Goal: Task Accomplishment & Management: Manage account settings

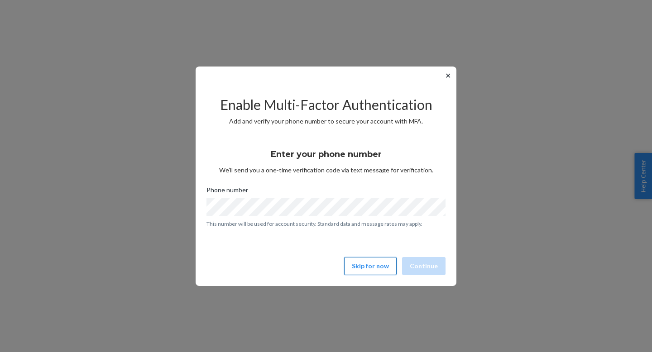
click at [378, 267] on button "Skip for now" at bounding box center [370, 266] width 53 height 18
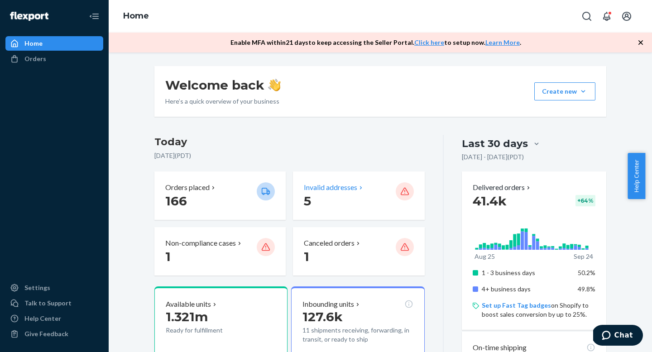
click at [322, 189] on p "Invalid addresses" at bounding box center [330, 188] width 53 height 10
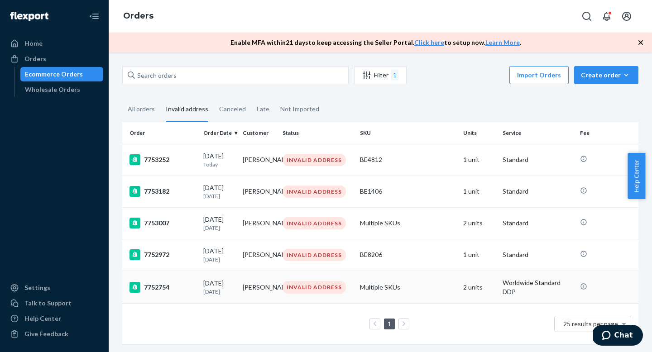
click at [298, 292] on div "INVALID ADDRESS" at bounding box center [314, 287] width 63 height 12
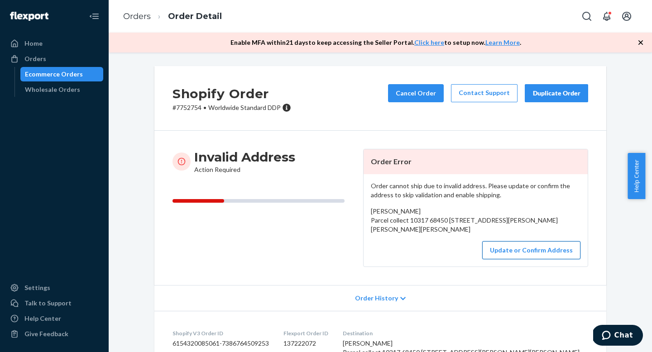
click at [529, 260] on button "Update or Confirm Address" at bounding box center [531, 250] width 98 height 18
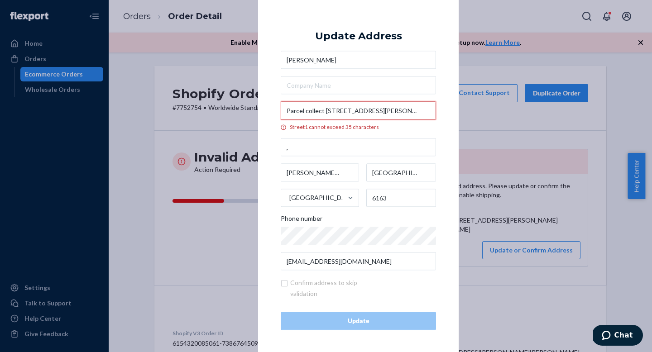
drag, startPoint x: 361, startPoint y: 109, endPoint x: 409, endPoint y: 106, distance: 47.2
click at [409, 106] on input "Parcel collect [STREET_ADDRESS][PERSON_NAME]" at bounding box center [358, 111] width 155 height 18
click at [410, 107] on input "Parcel collect [STREET_ADDRESS][PERSON_NAME]" at bounding box center [358, 111] width 155 height 18
drag, startPoint x: 361, startPoint y: 111, endPoint x: 418, endPoint y: 110, distance: 57.5
click at [418, 110] on input "Parcel collect [STREET_ADDRESS][PERSON_NAME]" at bounding box center [358, 111] width 155 height 18
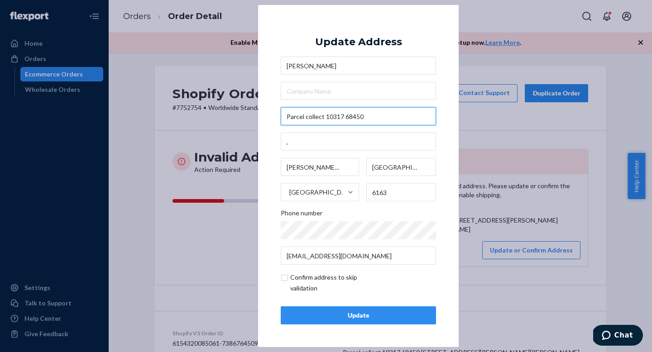
type input "Parcel collect 10317 68450"
drag, startPoint x: 406, startPoint y: 110, endPoint x: 310, endPoint y: 144, distance: 101.4
type input "Suite 374"
type input "[GEOGRAPHIC_DATA]"
type input "VIC"
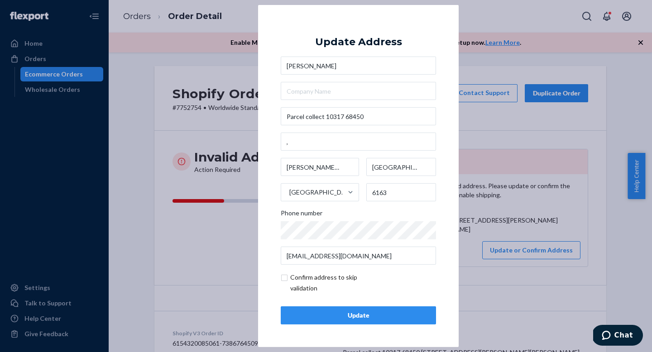
type input "3149"
type input "[STREET_ADDRESS]"
click at [532, 125] on div "× Update Address [PERSON_NAME] [STREET_ADDRESS][PERSON_NAME] Phone number [EMAI…" at bounding box center [326, 176] width 652 height 352
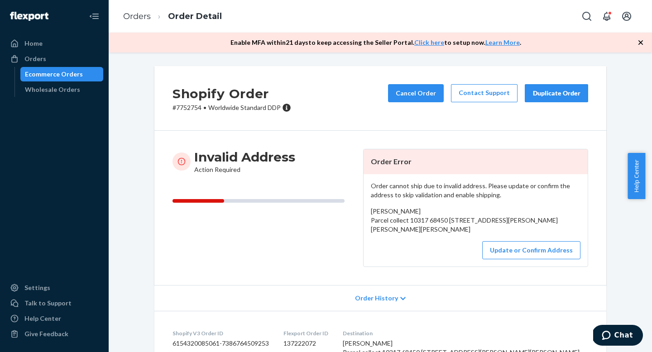
copy span "Parcel collect 10317 68450 [STREET_ADDRESS][PERSON_NAME][PERSON_NAME][PERSON_NA…"
drag, startPoint x: 380, startPoint y: 223, endPoint x: 485, endPoint y: 246, distance: 107.6
click at [485, 234] on div "[PERSON_NAME] Parcel collect 10317 68450 [STREET_ADDRESS][PERSON_NAME][PERSON_N…" at bounding box center [476, 220] width 210 height 27
click at [525, 260] on button "Update or Confirm Address" at bounding box center [531, 250] width 98 height 18
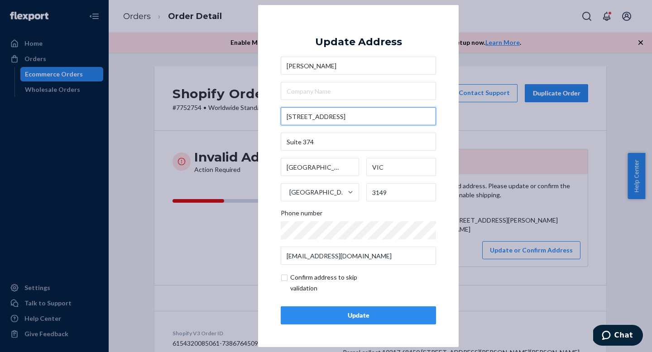
click at [331, 115] on input "[STREET_ADDRESS]" at bounding box center [358, 116] width 155 height 18
click at [509, 42] on div "× Update Address [PERSON_NAME] [STREET_ADDRESS][PERSON_NAME] Phone number [EMAI…" at bounding box center [326, 176] width 652 height 352
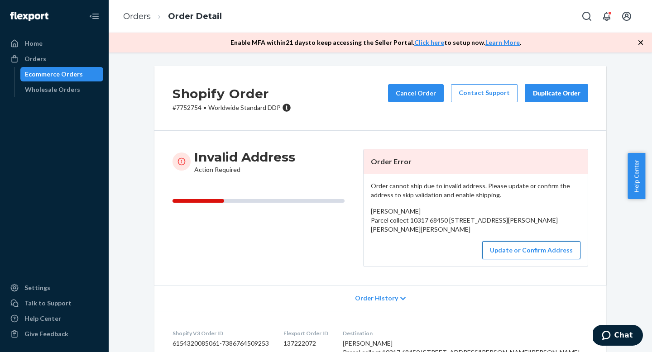
click at [508, 260] on button "Update or Confirm Address" at bounding box center [531, 250] width 98 height 18
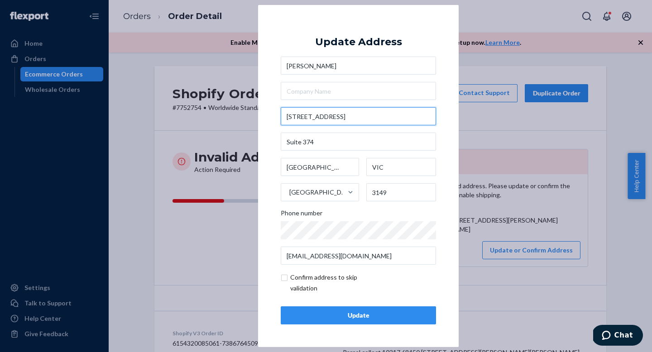
drag, startPoint x: 323, startPoint y: 118, endPoint x: 249, endPoint y: 111, distance: 74.6
click at [249, 111] on div "× Update Address [PERSON_NAME] [STREET_ADDRESS][PERSON_NAME] Phone number [EMAI…" at bounding box center [326, 176] width 652 height 352
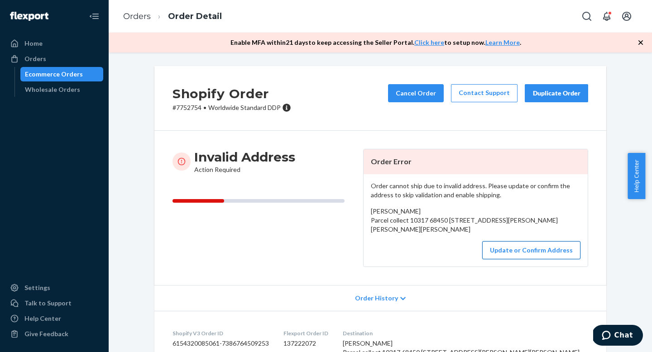
click at [562, 260] on button "Update or Confirm Address" at bounding box center [531, 250] width 98 height 18
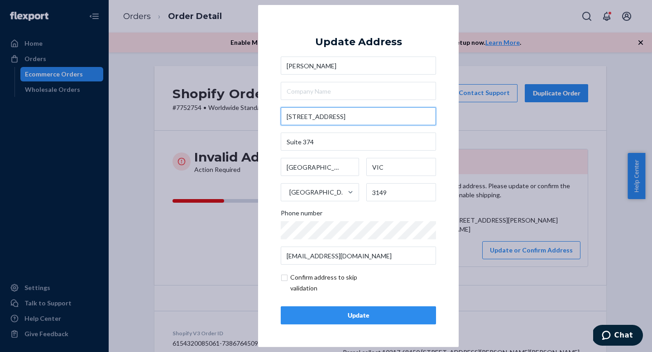
click at [347, 117] on input "[STREET_ADDRESS]" at bounding box center [358, 116] width 155 height 18
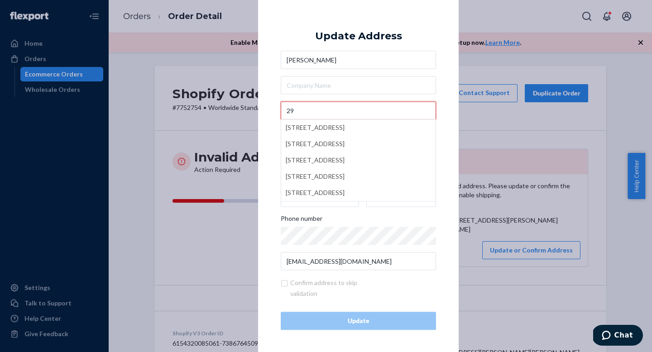
type input "2"
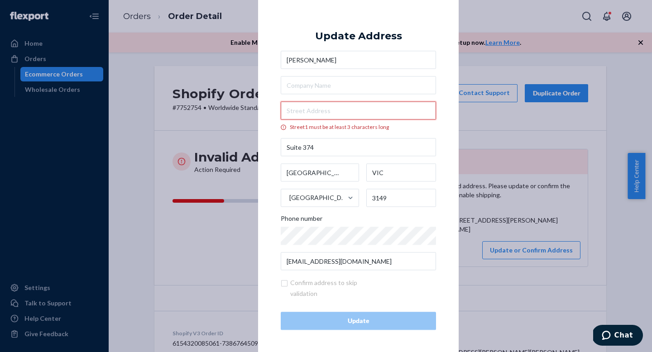
paste input "Parcel collect 10317 68450 [STREET_ADDRESS][PERSON_NAME][PERSON_NAME][PERSON_NA…"
type input "Parcel collect 10317 68450 [STREET_ADDRESS][PERSON_NAME][PERSON_NAME][PERSON_NA…"
click at [562, 46] on div "× Update Address [PERSON_NAME][GEOGRAPHIC_DATA] collect [GEOGRAPHIC_DATA][STREE…" at bounding box center [326, 176] width 652 height 352
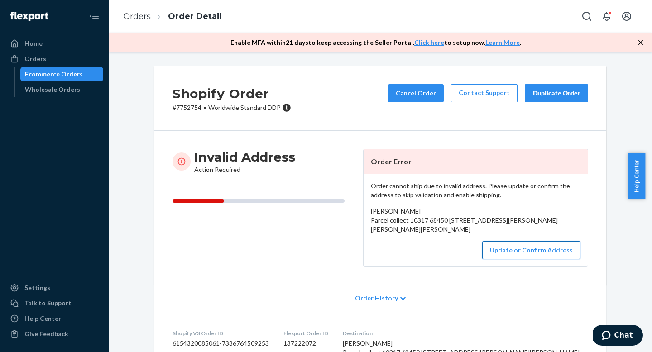
click at [518, 260] on button "Update or Confirm Address" at bounding box center [531, 250] width 98 height 18
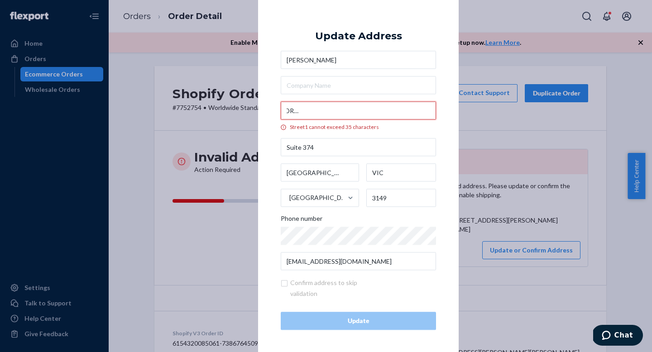
scroll to position [0, 127]
drag, startPoint x: 362, startPoint y: 111, endPoint x: 423, endPoint y: 110, distance: 60.7
click at [423, 110] on input "Parcel collect 10317 68450 [STREET_ADDRESS][PERSON_NAME][PERSON_NAME][PERSON_NA…" at bounding box center [358, 111] width 155 height 18
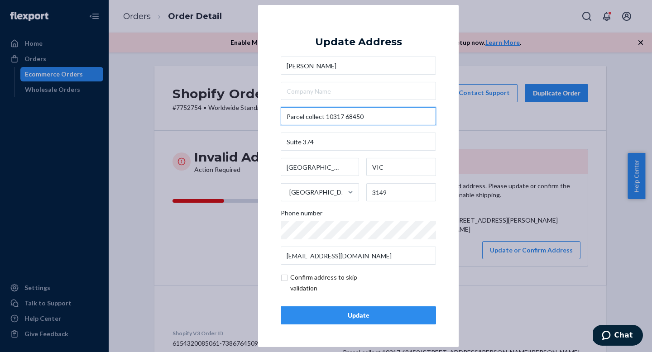
scroll to position [0, 0]
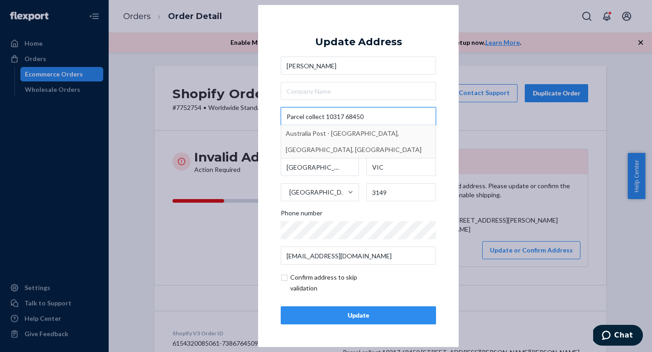
type input "Parcel collect 10317 68450"
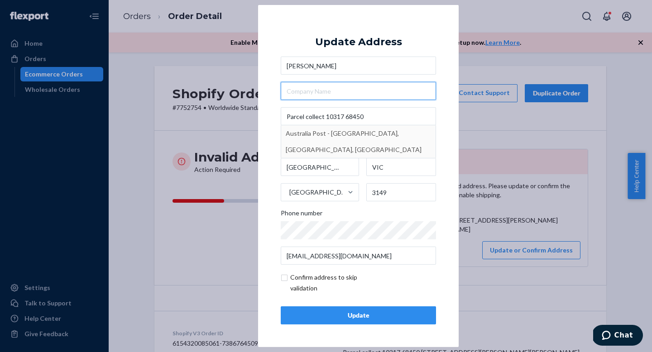
click at [361, 91] on input "text" at bounding box center [358, 91] width 155 height 18
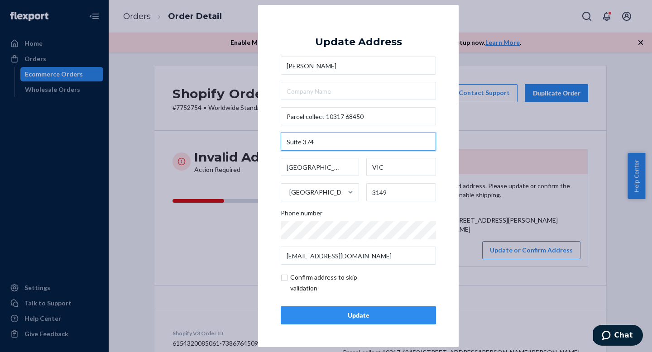
click at [330, 149] on input "Suite 374" at bounding box center [358, 142] width 155 height 18
type input "S"
paste input "Shop [STREET_ADDRESS][PERSON_NAME][PERSON_NAME][PERSON_NAME]"
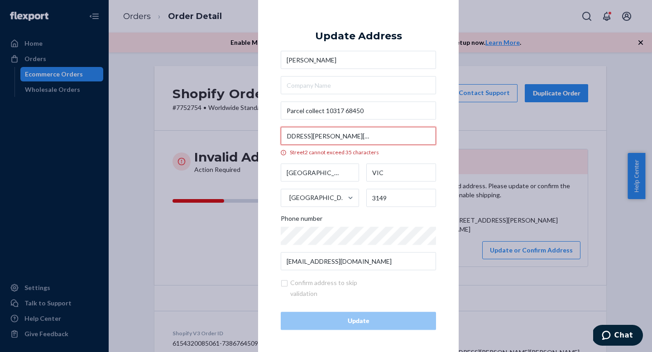
click at [299, 134] on input "Shop [STREET_ADDRESS][PERSON_NAME][PERSON_NAME][PERSON_NAME]" at bounding box center [358, 136] width 155 height 18
drag, startPoint x: 296, startPoint y: 136, endPoint x: 339, endPoint y: 135, distance: 43.0
click at [339, 135] on input "Shop [STREET_ADDRESS][PERSON_NAME][PERSON_NAME][PERSON_NAME]" at bounding box center [358, 136] width 155 height 18
type input "Shop [STREET_ADDRESS][PERSON_NAME]"
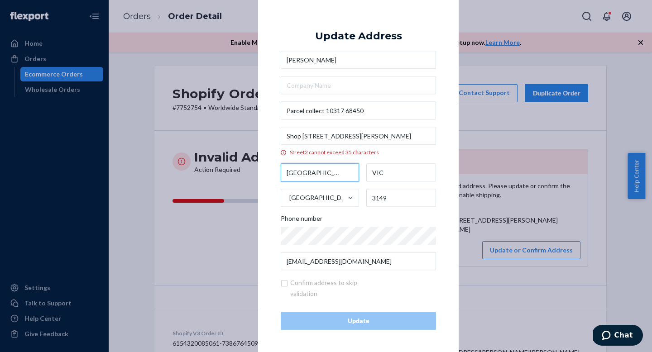
scroll to position [0, 0]
drag, startPoint x: 337, startPoint y: 172, endPoint x: 257, endPoint y: 159, distance: 80.8
click at [258, 159] on div "× Update Address [PERSON_NAME][GEOGRAPHIC_DATA] collect [GEOGRAPHIC_DATA][STREE…" at bounding box center [358, 176] width 201 height 354
paste input ", [PERSON_NAME][GEOGRAPHIC_DATA][PERSON_NAME],"
click at [286, 173] on input ", [PERSON_NAME][GEOGRAPHIC_DATA][PERSON_NAME]," at bounding box center [320, 173] width 78 height 18
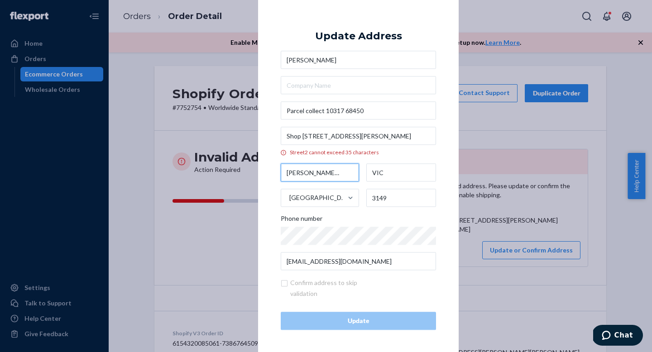
click at [331, 173] on input "[PERSON_NAME][GEOGRAPHIC_DATA][PERSON_NAME]," at bounding box center [320, 173] width 78 height 18
type input "[PERSON_NAME] [PERSON_NAME]"
drag, startPoint x: 198, startPoint y: 109, endPoint x: 168, endPoint y: 109, distance: 30.3
click at [168, 109] on div "× Update Address [PERSON_NAME][GEOGRAPHIC_DATA] collect 10317 [GEOGRAPHIC_DATA]…" at bounding box center [326, 176] width 652 height 352
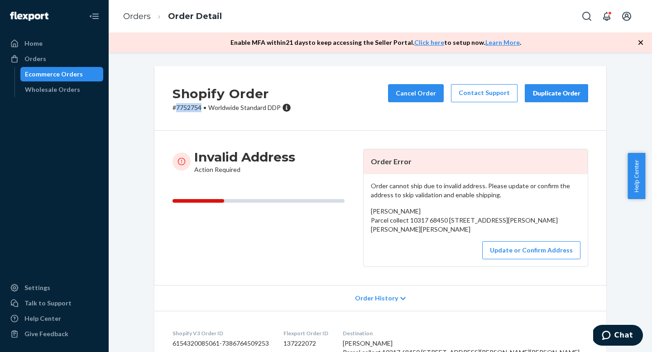
copy p "7752754"
drag, startPoint x: 173, startPoint y: 108, endPoint x: 199, endPoint y: 109, distance: 25.4
click at [199, 109] on p "# 7752754 • Worldwide Standard DDP" at bounding box center [232, 107] width 119 height 9
click at [519, 260] on button "Update or Confirm Address" at bounding box center [531, 250] width 98 height 18
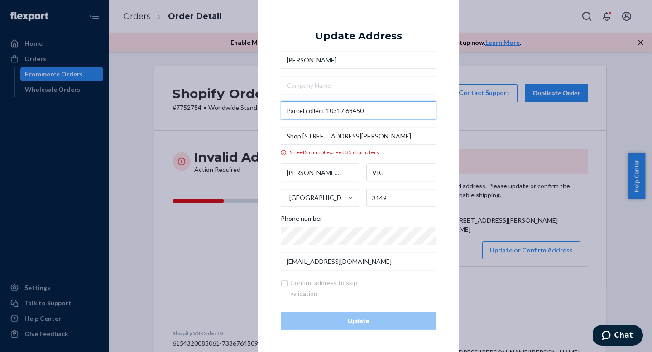
click at [367, 109] on input "Parcel collect 10317 68450" at bounding box center [358, 111] width 155 height 18
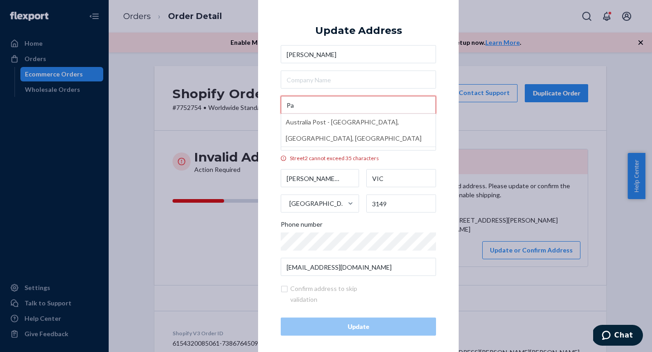
type input "P"
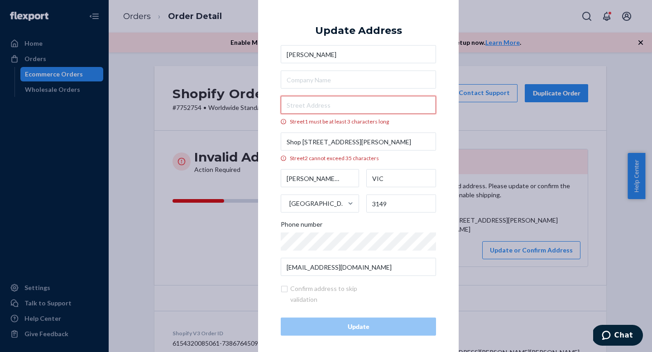
paste input "Parcel collect 10317 68450 Shop 1"
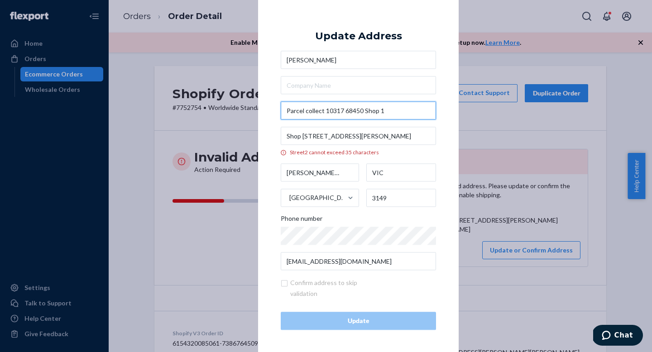
type input "Parcel collect 10317 68450 Shop 1"
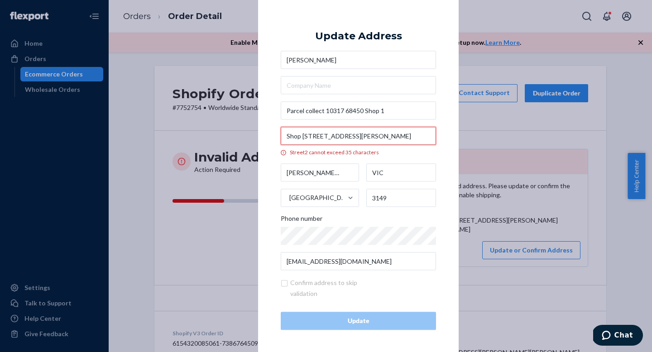
scroll to position [0, 7]
drag, startPoint x: 282, startPoint y: 135, endPoint x: 441, endPoint y: 149, distance: 159.5
click at [440, 148] on div "× Update Address [PERSON_NAME][GEOGRAPHIC_DATA] collect 10317 68450 Shop 1 Shop…" at bounding box center [358, 176] width 201 height 354
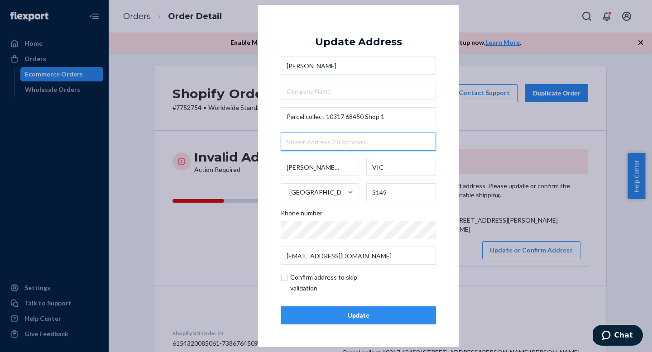
scroll to position [0, 0]
paste input "1 [PERSON_NAME]"
type input "1 [PERSON_NAME]"
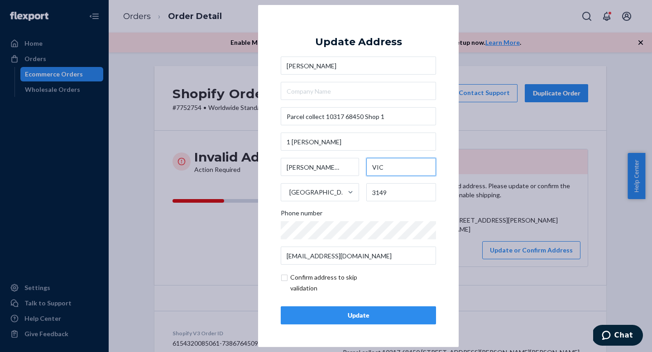
click at [396, 167] on input "VIC" at bounding box center [401, 167] width 70 height 18
drag, startPoint x: 396, startPoint y: 165, endPoint x: 360, endPoint y: 165, distance: 36.2
click at [360, 165] on div "[PERSON_NAME][GEOGRAPHIC_DATA][PERSON_NAME] 3149" at bounding box center [358, 179] width 155 height 43
type input "WA"
drag, startPoint x: 393, startPoint y: 191, endPoint x: 353, endPoint y: 189, distance: 39.9
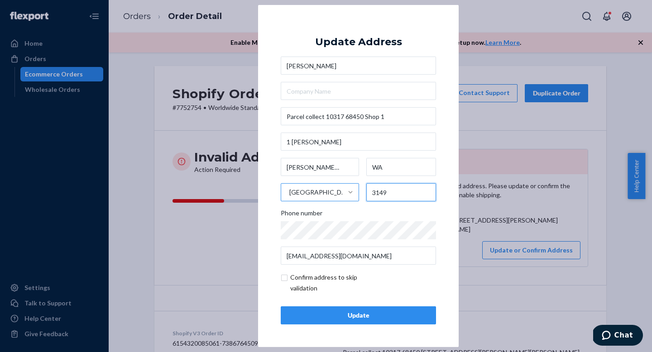
click at [353, 189] on div "[PERSON_NAME][GEOGRAPHIC_DATA][PERSON_NAME] 3149" at bounding box center [358, 179] width 155 height 43
type input "6163"
click at [286, 279] on input "checkbox" at bounding box center [333, 283] width 105 height 22
checkbox input "true"
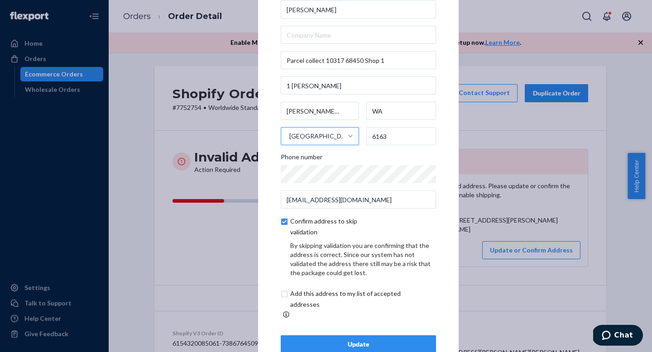
scroll to position [32, 0]
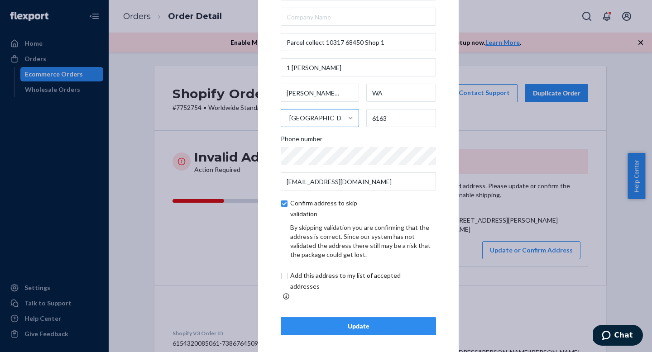
click at [351, 322] on div "Update" at bounding box center [358, 326] width 140 height 9
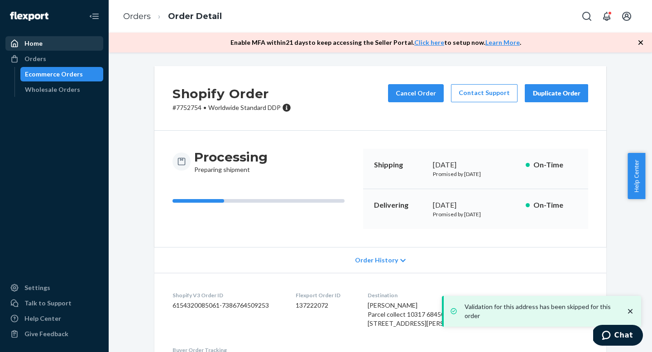
click at [65, 38] on div "Home" at bounding box center [54, 43] width 96 height 13
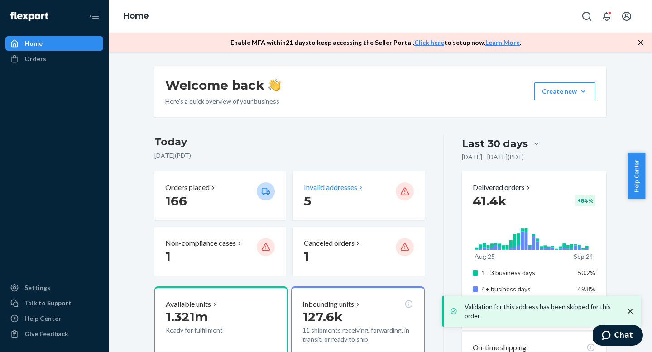
click at [343, 186] on p "Invalid addresses" at bounding box center [330, 188] width 53 height 10
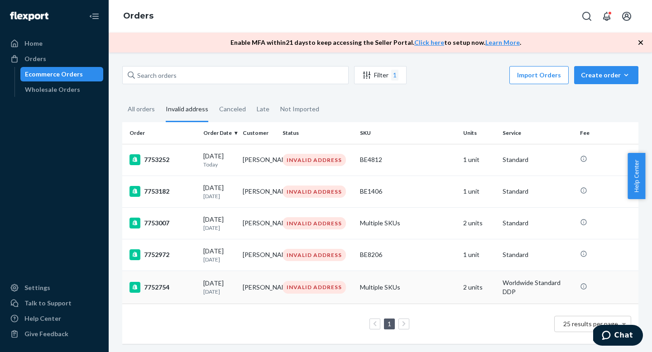
click at [259, 298] on td "[PERSON_NAME]" at bounding box center [258, 287] width 39 height 33
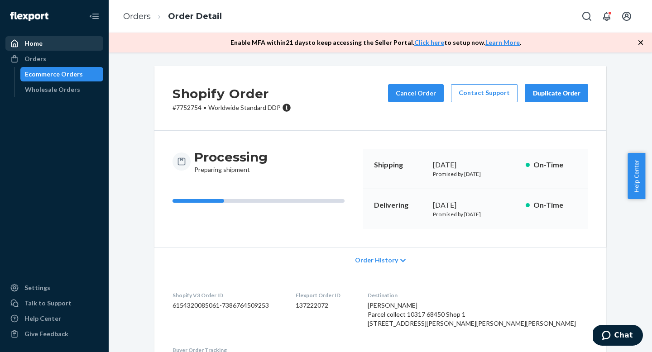
click at [48, 38] on div "Home" at bounding box center [54, 43] width 96 height 13
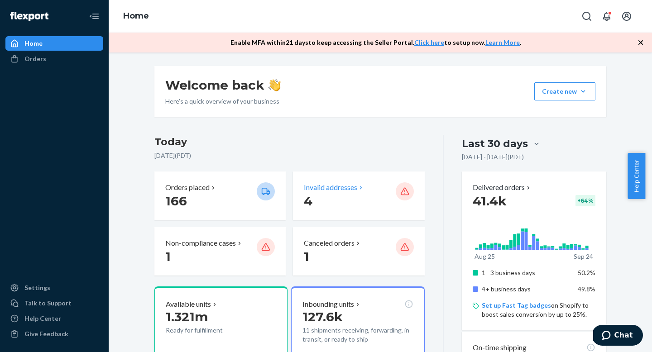
click at [335, 187] on p "Invalid addresses" at bounding box center [330, 188] width 53 height 10
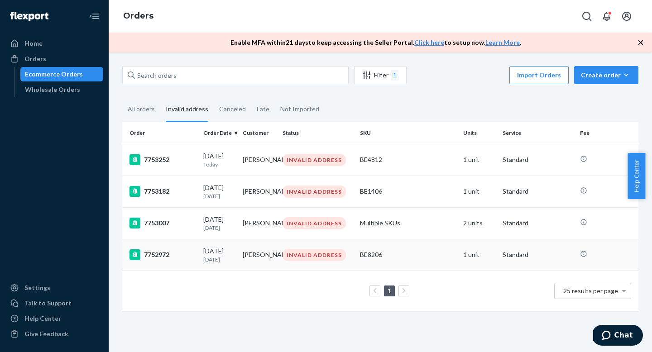
click at [323, 257] on div "INVALID ADDRESS" at bounding box center [314, 255] width 63 height 12
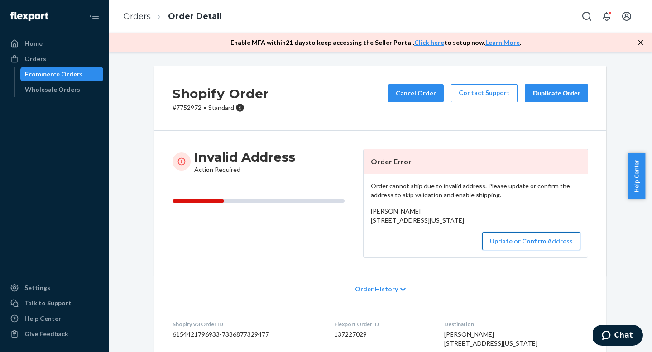
click at [526, 250] on button "Update or Confirm Address" at bounding box center [531, 241] width 98 height 18
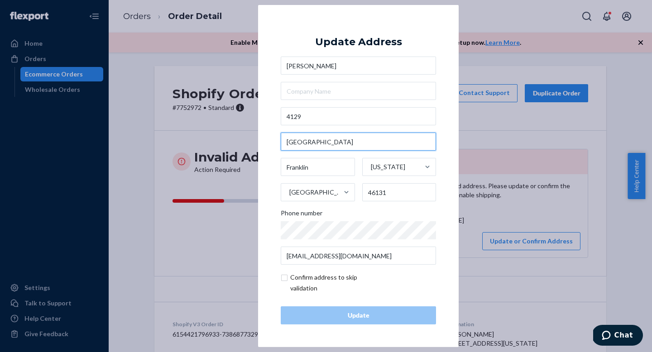
drag, startPoint x: 382, startPoint y: 136, endPoint x: 366, endPoint y: 141, distance: 16.2
click at [366, 141] on input "[GEOGRAPHIC_DATA]" at bounding box center [358, 142] width 155 height 18
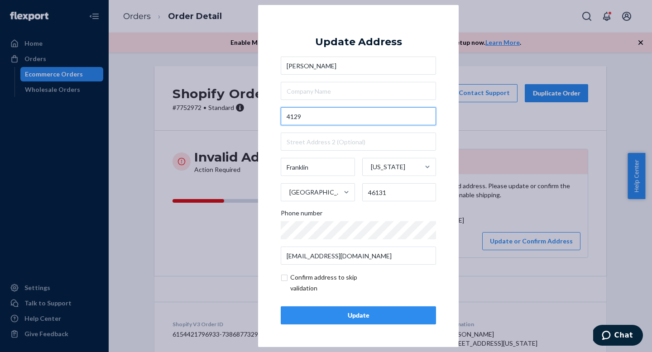
click at [338, 121] on input "4129" at bounding box center [358, 116] width 155 height 18
paste input "[GEOGRAPHIC_DATA]"
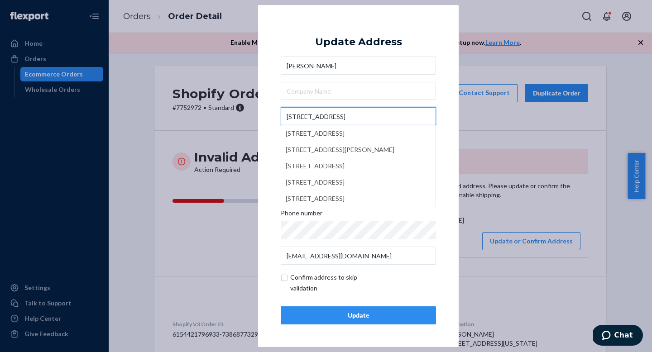
type input "[STREET_ADDRESS]"
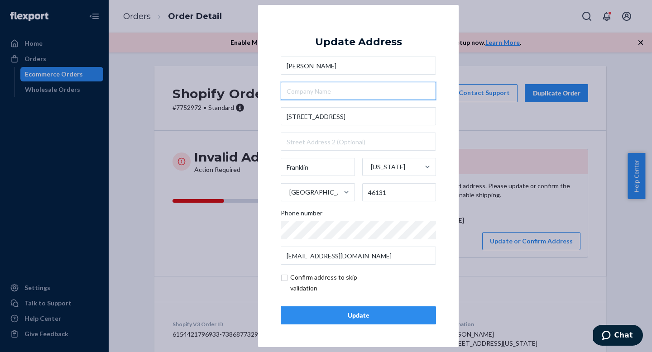
click at [350, 91] on input "text" at bounding box center [358, 91] width 155 height 18
click at [405, 318] on div "Update" at bounding box center [358, 315] width 140 height 9
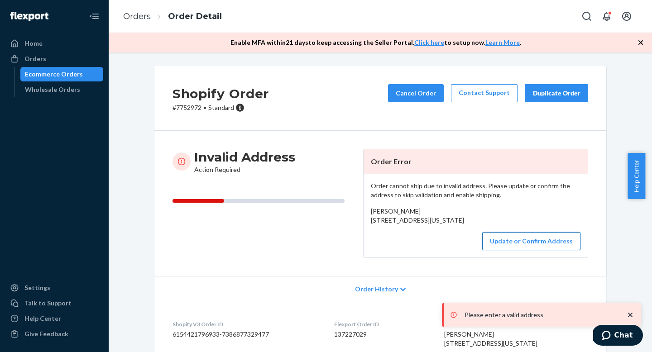
click at [495, 250] on button "Update or Confirm Address" at bounding box center [531, 241] width 98 height 18
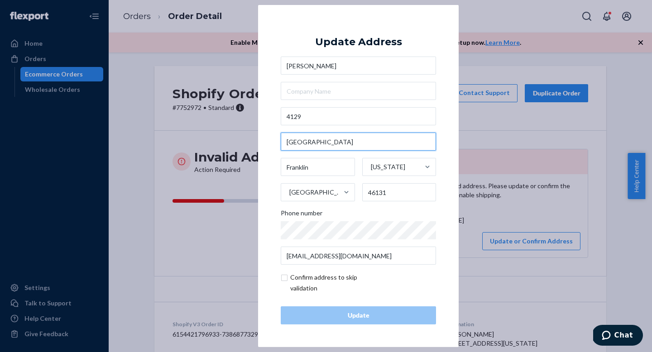
drag, startPoint x: 336, startPoint y: 140, endPoint x: 303, endPoint y: 144, distance: 32.9
click at [278, 140] on div "× Update Address [PERSON_NAME][GEOGRAPHIC_DATA][STREET_ADDRESS][US_STATE] Phone…" at bounding box center [358, 176] width 201 height 342
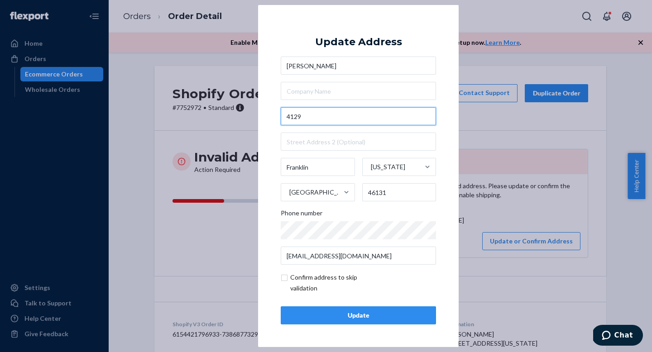
click at [335, 120] on input "4129" at bounding box center [358, 116] width 155 height 18
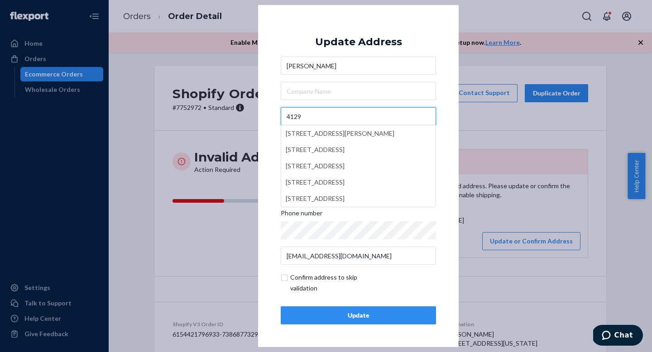
paste input "[GEOGRAPHIC_DATA]"
type input "[STREET_ADDRESS]"
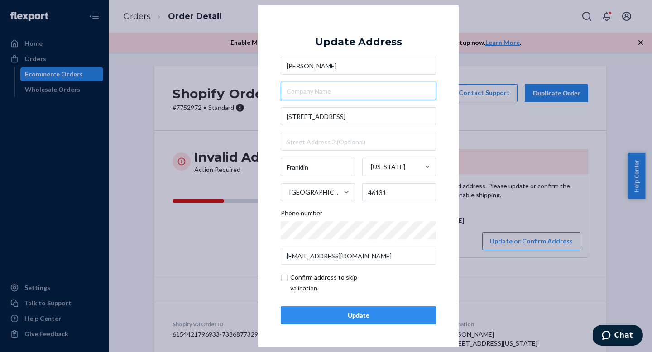
click at [348, 92] on input "text" at bounding box center [358, 91] width 155 height 18
click at [286, 279] on input "checkbox" at bounding box center [333, 283] width 105 height 22
checkbox input "true"
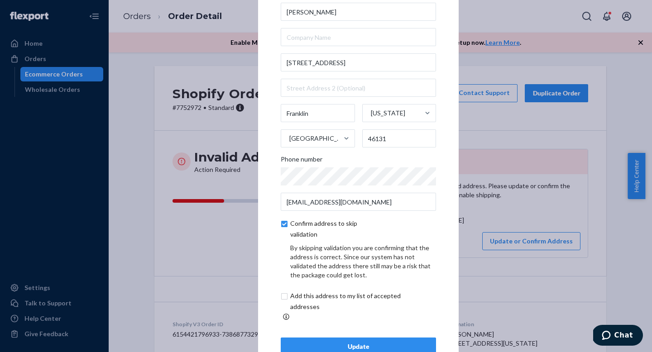
scroll to position [28, 0]
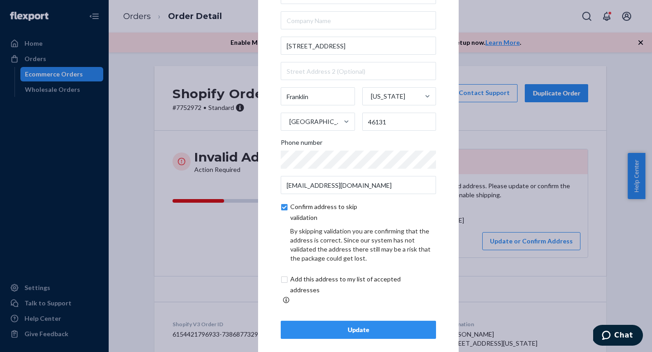
click at [356, 328] on div "Update" at bounding box center [358, 330] width 140 height 9
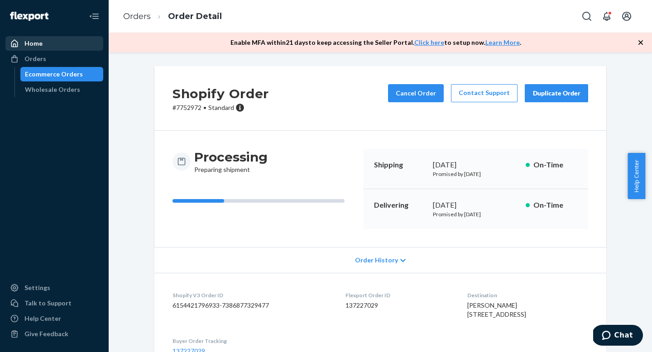
click at [32, 45] on div "Home" at bounding box center [33, 43] width 18 height 9
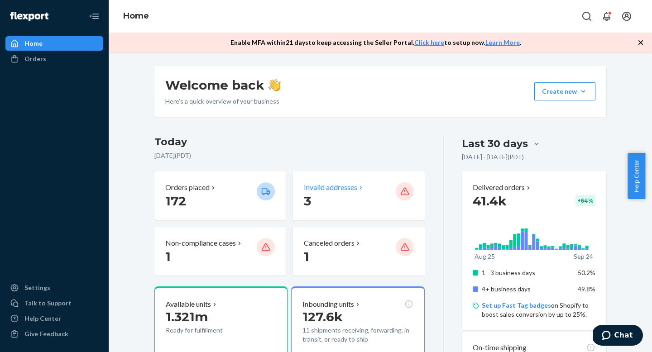
click at [340, 187] on p "Invalid addresses" at bounding box center [330, 188] width 53 height 10
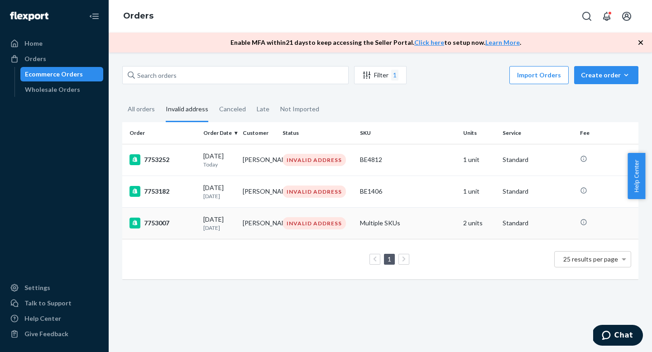
click at [305, 223] on div "INVALID ADDRESS" at bounding box center [314, 223] width 63 height 12
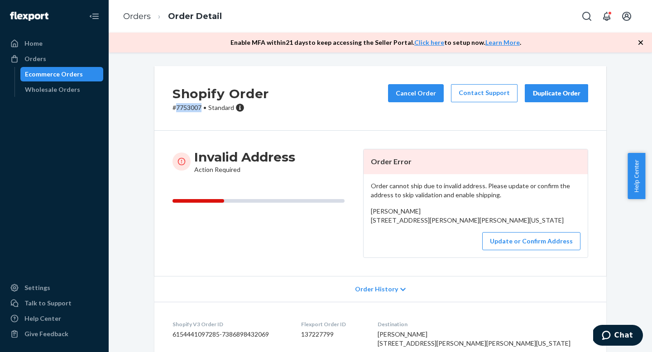
copy p "7753007"
drag, startPoint x: 198, startPoint y: 108, endPoint x: 172, endPoint y: 109, distance: 26.7
click at [173, 109] on p "# 7753007 • Standard" at bounding box center [221, 107] width 96 height 9
copy span "[STREET_ADDRESS][PERSON_NAME][PERSON_NAME][US_STATE]"
drag, startPoint x: 369, startPoint y: 223, endPoint x: 469, endPoint y: 231, distance: 100.5
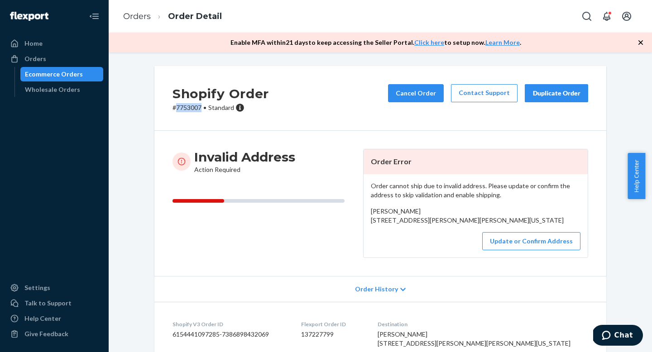
click at [469, 225] on div "[PERSON_NAME] [STREET_ADDRESS][PERSON_NAME][PERSON_NAME][US_STATE]" at bounding box center [476, 216] width 210 height 18
click at [528, 250] on button "Update or Confirm Address" at bounding box center [531, 241] width 98 height 18
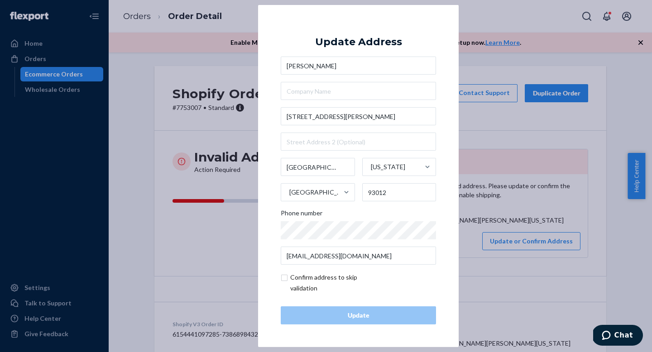
click at [288, 276] on input "checkbox" at bounding box center [333, 283] width 105 height 22
checkbox input "true"
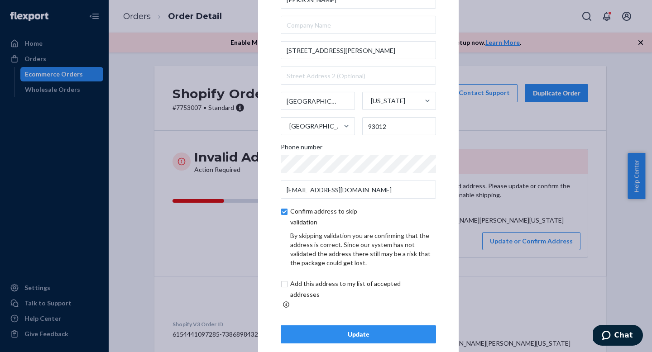
scroll to position [33, 0]
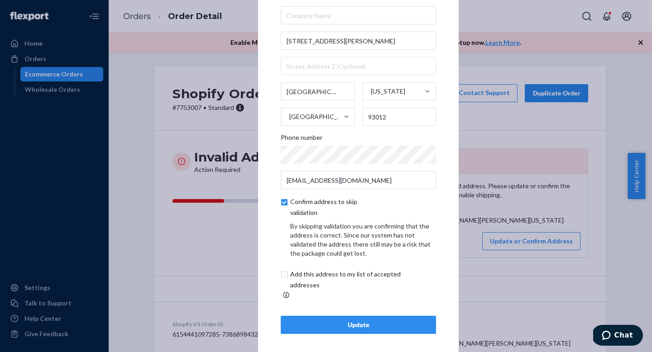
click at [372, 321] on div "Update" at bounding box center [358, 325] width 140 height 9
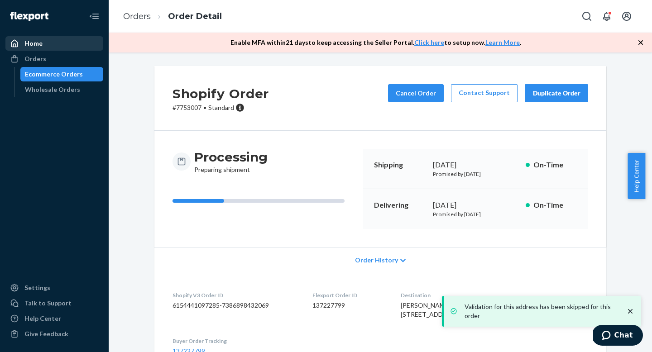
click at [40, 44] on div "Home" at bounding box center [33, 43] width 18 height 9
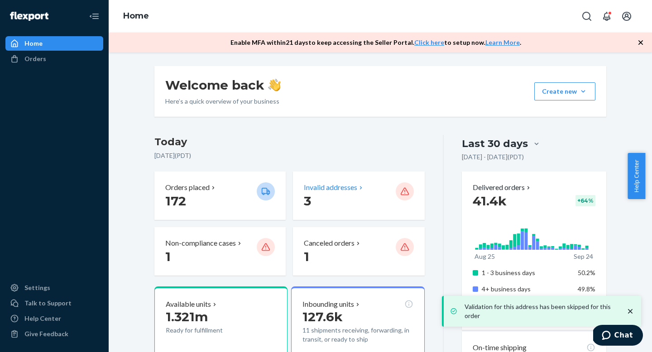
click at [336, 188] on p "Invalid addresses" at bounding box center [330, 188] width 53 height 10
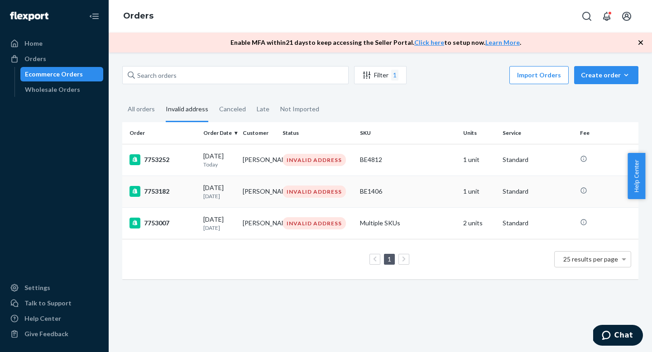
click at [310, 195] on div "INVALID ADDRESS" at bounding box center [314, 192] width 63 height 12
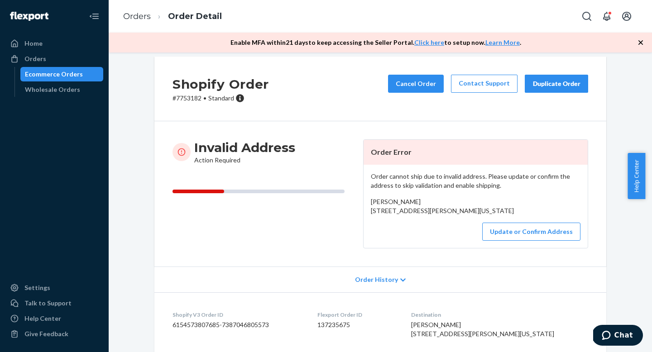
scroll to position [22, 0]
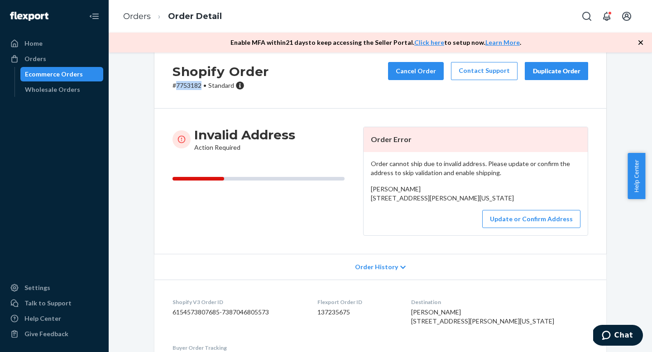
copy p "7753182"
drag, startPoint x: 199, startPoint y: 84, endPoint x: 171, endPoint y: 86, distance: 27.7
click at [173, 86] on p "# 7753182 • Standard" at bounding box center [221, 85] width 96 height 9
click at [512, 228] on button "Update or Confirm Address" at bounding box center [531, 219] width 98 height 18
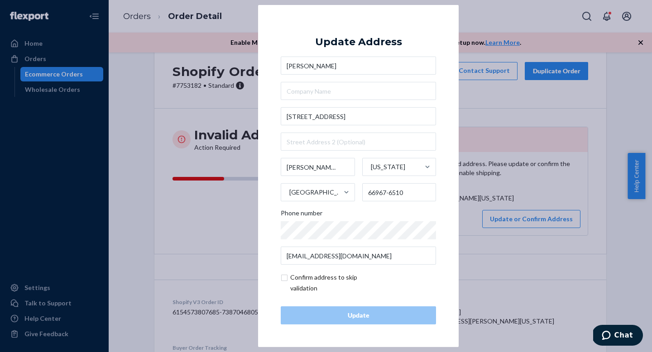
click at [282, 275] on input "checkbox" at bounding box center [333, 283] width 105 height 22
checkbox input "true"
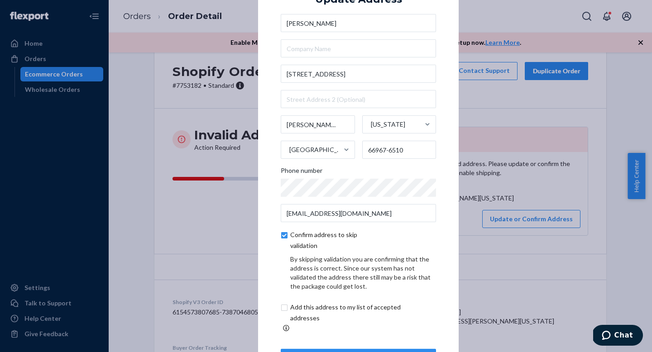
click at [360, 352] on div "Update" at bounding box center [358, 358] width 140 height 9
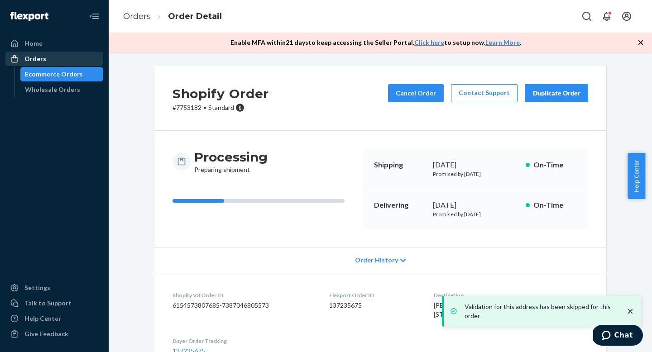
click at [48, 53] on div "Orders" at bounding box center [54, 59] width 96 height 13
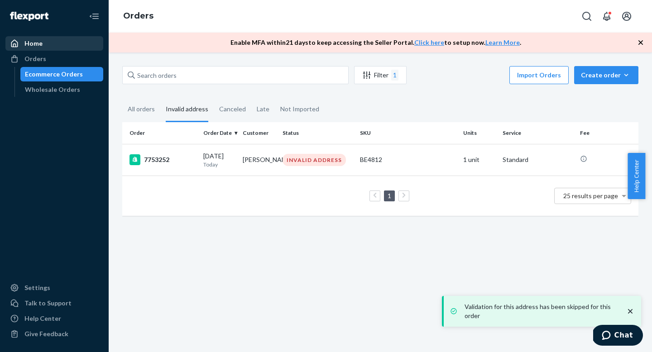
click at [50, 48] on div "Home" at bounding box center [54, 43] width 96 height 13
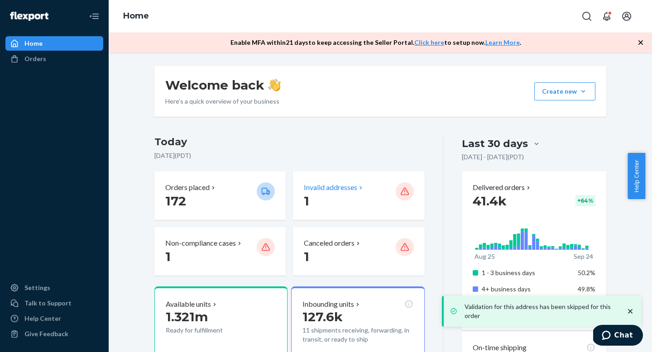
click at [328, 188] on p "Invalid addresses" at bounding box center [330, 188] width 53 height 10
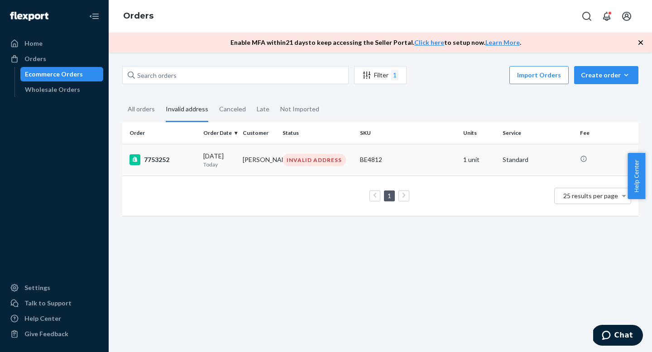
click at [295, 156] on div "INVALID ADDRESS" at bounding box center [314, 160] width 63 height 12
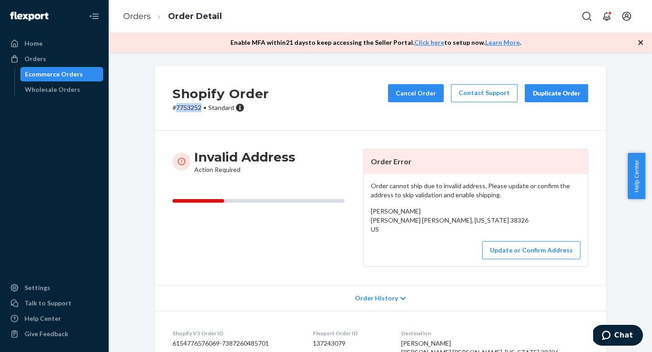
copy p "7753252"
drag, startPoint x: 198, startPoint y: 109, endPoint x: 173, endPoint y: 109, distance: 25.4
click at [173, 109] on p "# 7753252 • Standard" at bounding box center [221, 107] width 96 height 9
click at [512, 255] on button "Update or Confirm Address" at bounding box center [531, 250] width 98 height 18
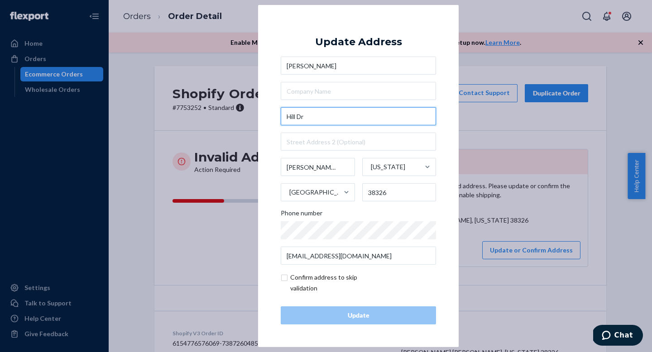
click at [285, 113] on input "Hill Dr" at bounding box center [358, 116] width 155 height 18
paste input "[STREET_ADDRESS]"
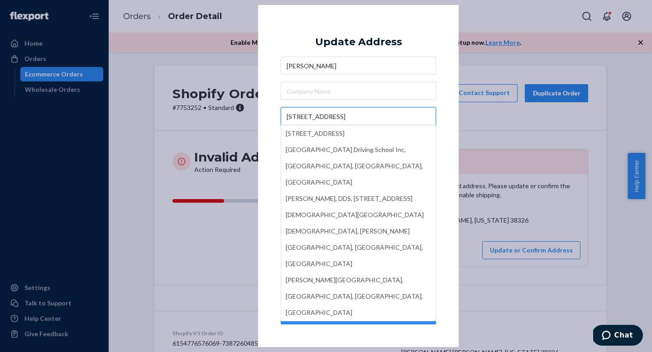
click at [362, 113] on input "[STREET_ADDRESS]" at bounding box center [358, 116] width 155 height 18
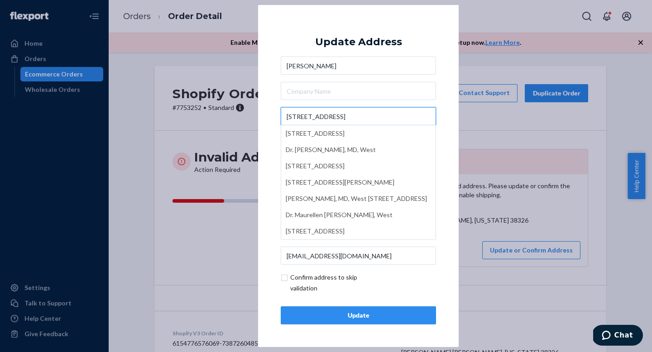
type input "[STREET_ADDRESS]"
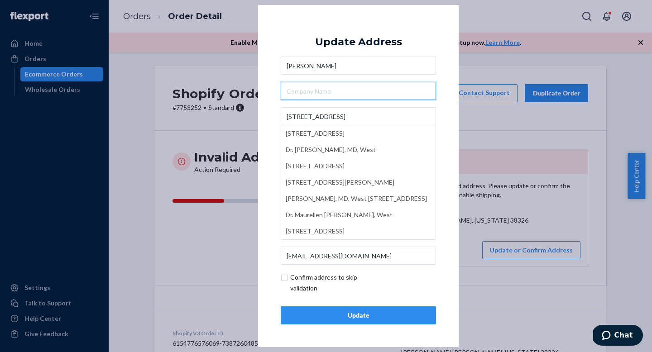
click at [377, 94] on input "text" at bounding box center [358, 91] width 155 height 18
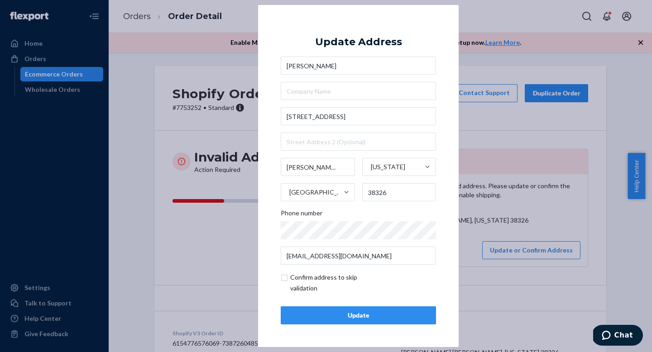
click at [370, 317] on div "Update" at bounding box center [358, 315] width 140 height 9
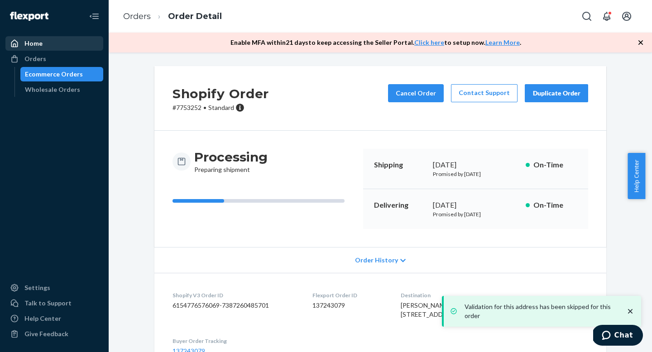
click at [51, 41] on div "Home" at bounding box center [54, 43] width 96 height 13
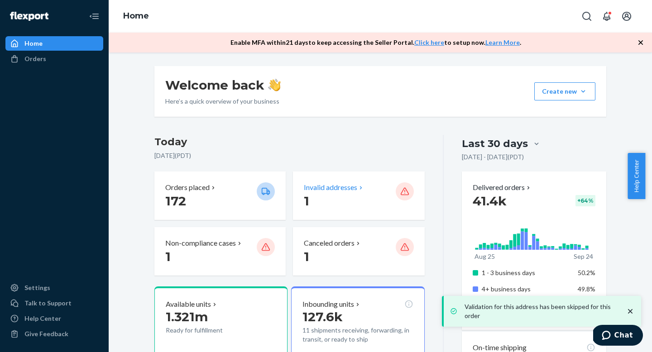
click at [343, 188] on p "Invalid addresses" at bounding box center [330, 188] width 53 height 10
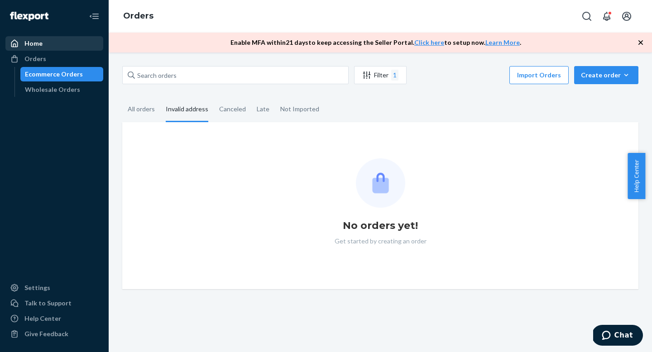
click at [32, 46] on div "Home" at bounding box center [33, 43] width 18 height 9
